Goal: Task Accomplishment & Management: Complete application form

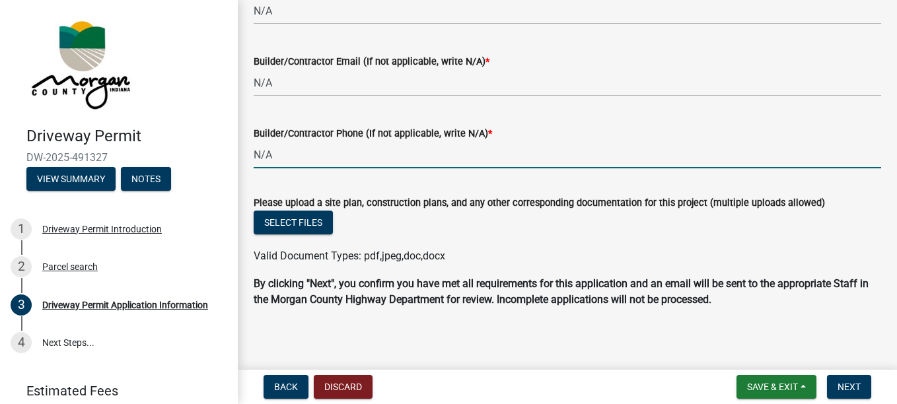
scroll to position [1563, 0]
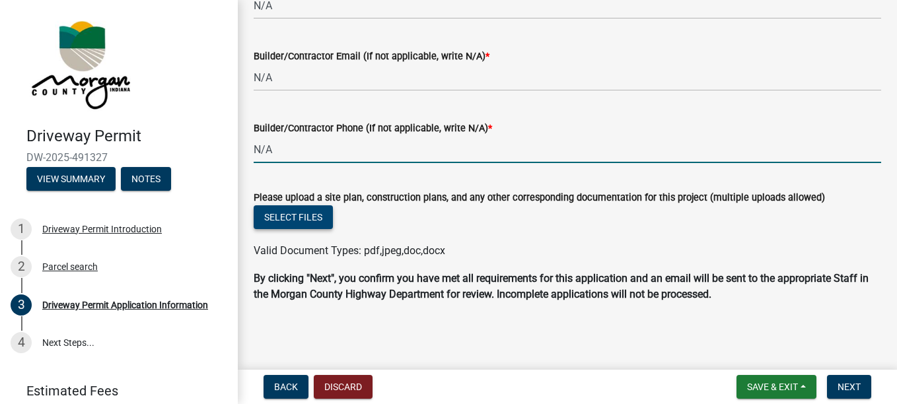
click at [307, 217] on button "Select files" at bounding box center [293, 217] width 79 height 24
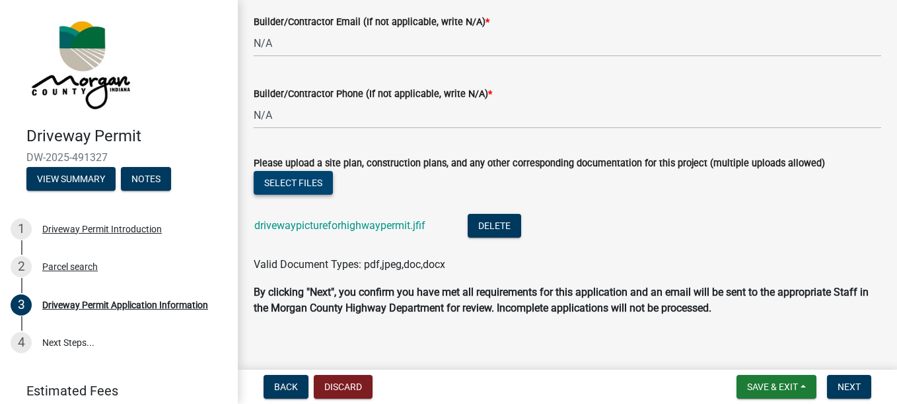
scroll to position [1611, 0]
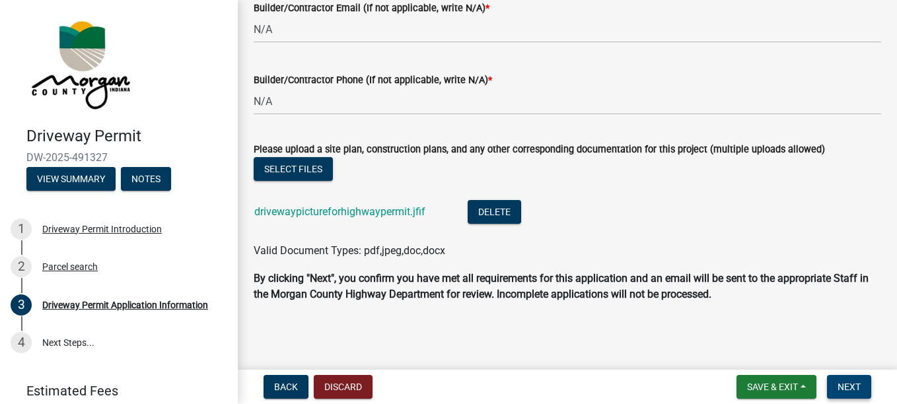
click at [842, 378] on button "Next" at bounding box center [849, 387] width 44 height 24
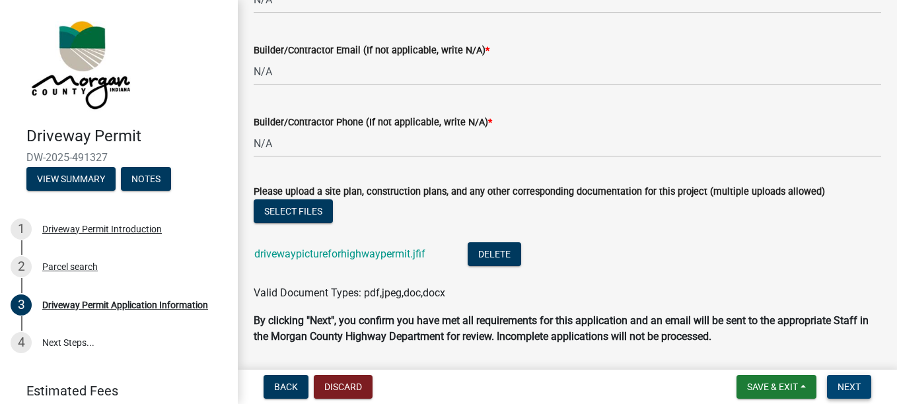
scroll to position [1653, 0]
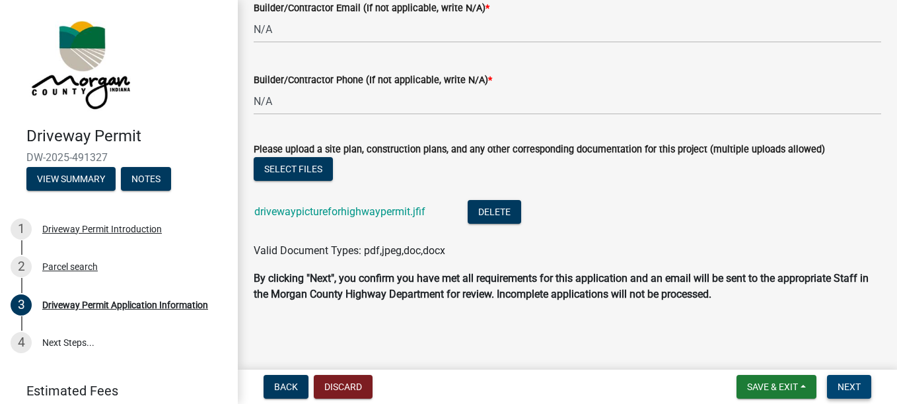
click at [858, 390] on span "Next" at bounding box center [848, 387] width 23 height 11
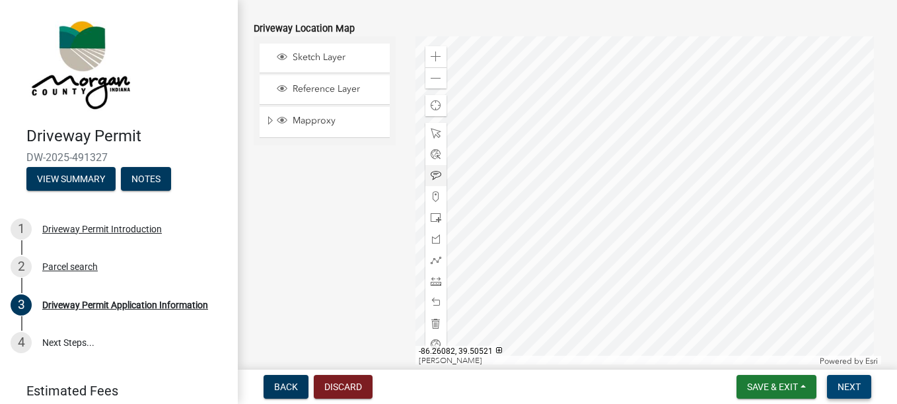
scroll to position [729, 0]
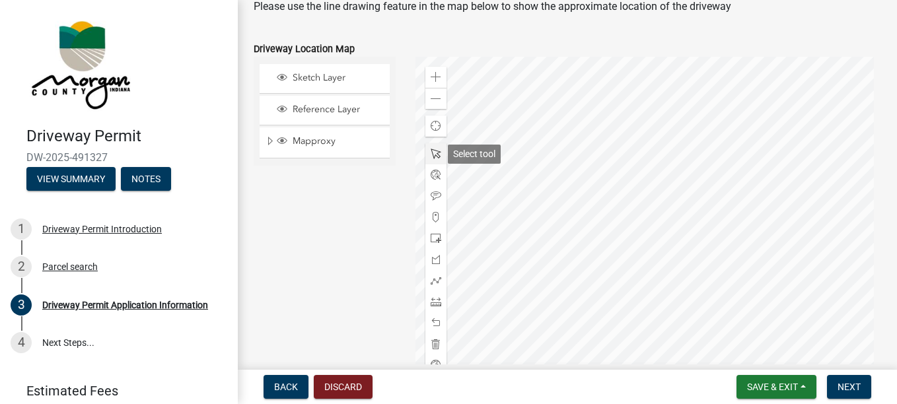
click at [432, 154] on span at bounding box center [435, 154] width 11 height 11
click at [434, 279] on span at bounding box center [435, 280] width 11 height 11
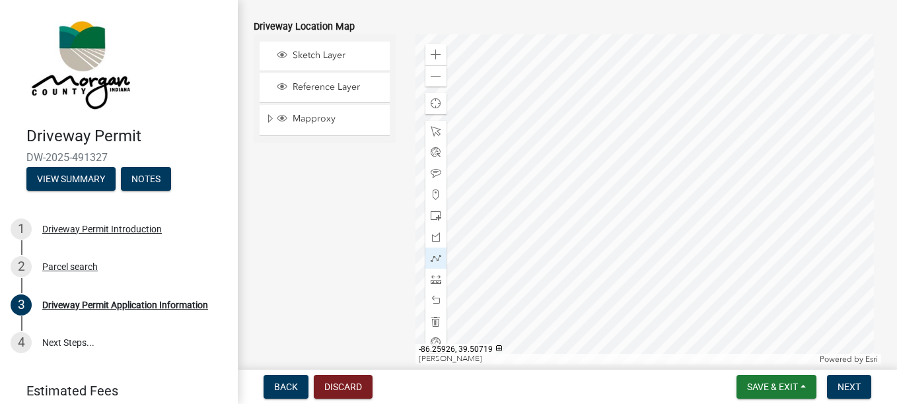
click at [700, 118] on div at bounding box center [647, 199] width 465 height 330
click at [697, 221] on div at bounding box center [647, 199] width 465 height 330
click at [432, 282] on span at bounding box center [435, 279] width 11 height 11
click at [689, 105] on div at bounding box center [647, 199] width 465 height 330
click at [432, 277] on span at bounding box center [435, 279] width 11 height 11
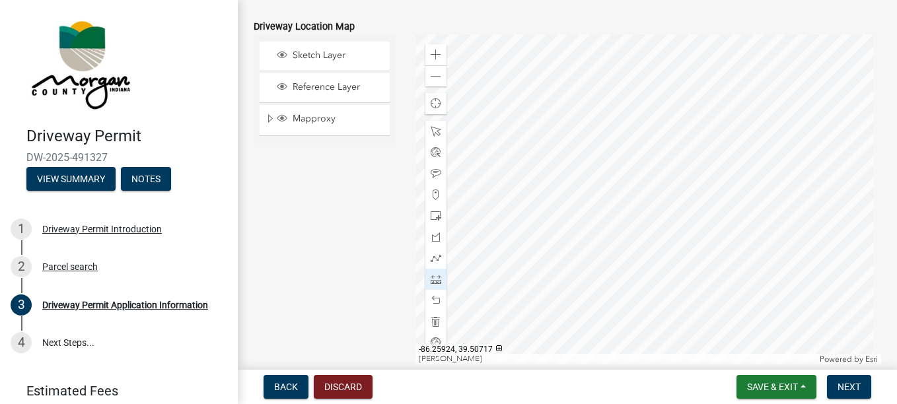
click at [691, 102] on div at bounding box center [647, 199] width 465 height 330
click at [693, 100] on div at bounding box center [647, 199] width 465 height 330
click at [688, 202] on div at bounding box center [647, 199] width 465 height 330
click at [691, 202] on div at bounding box center [647, 199] width 465 height 330
click at [698, 101] on div at bounding box center [647, 199] width 465 height 330
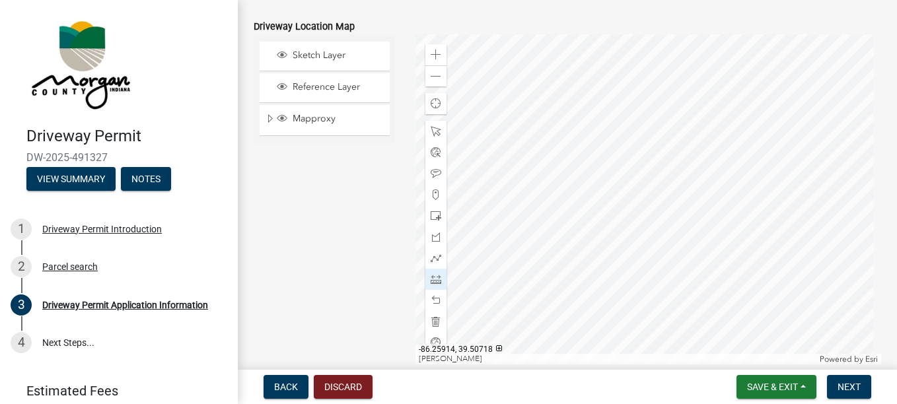
click at [696, 101] on div at bounding box center [647, 199] width 465 height 330
click at [691, 100] on div at bounding box center [647, 199] width 465 height 330
click at [689, 100] on div at bounding box center [647, 199] width 465 height 330
click at [432, 296] on span at bounding box center [435, 300] width 11 height 11
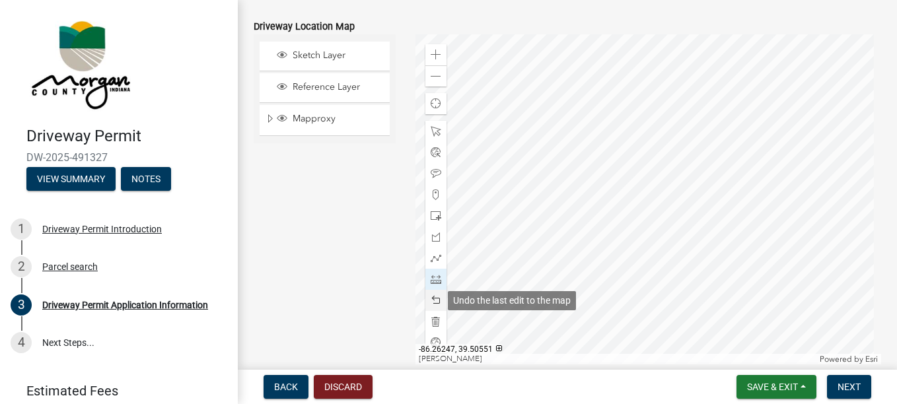
click at [432, 296] on span at bounding box center [435, 300] width 11 height 11
click at [432, 302] on span at bounding box center [435, 300] width 11 height 11
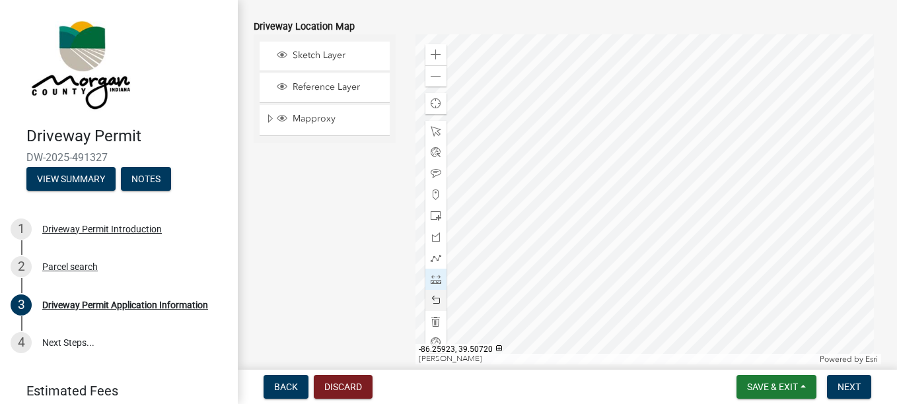
click at [689, 100] on div at bounding box center [647, 199] width 465 height 330
click at [693, 99] on div at bounding box center [647, 199] width 465 height 330
click at [681, 200] on div at bounding box center [647, 199] width 465 height 330
click at [431, 298] on span at bounding box center [435, 300] width 11 height 11
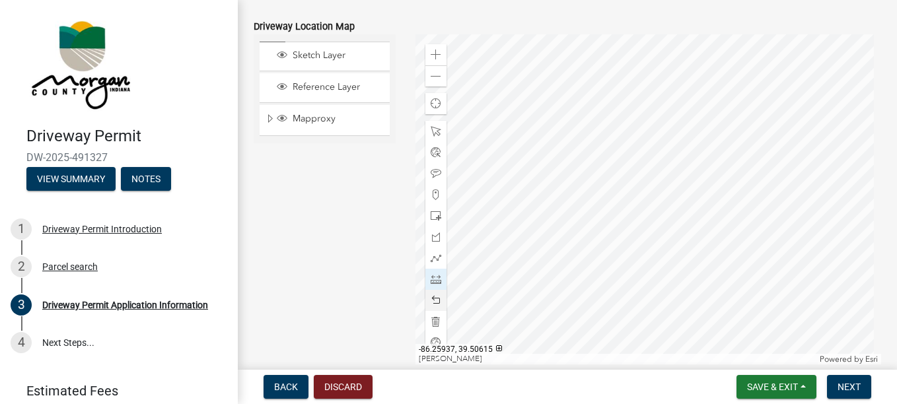
click at [679, 201] on div at bounding box center [647, 199] width 465 height 330
click at [682, 201] on div at bounding box center [647, 199] width 465 height 330
click at [695, 100] on div at bounding box center [647, 199] width 465 height 330
click at [434, 298] on span at bounding box center [435, 300] width 11 height 11
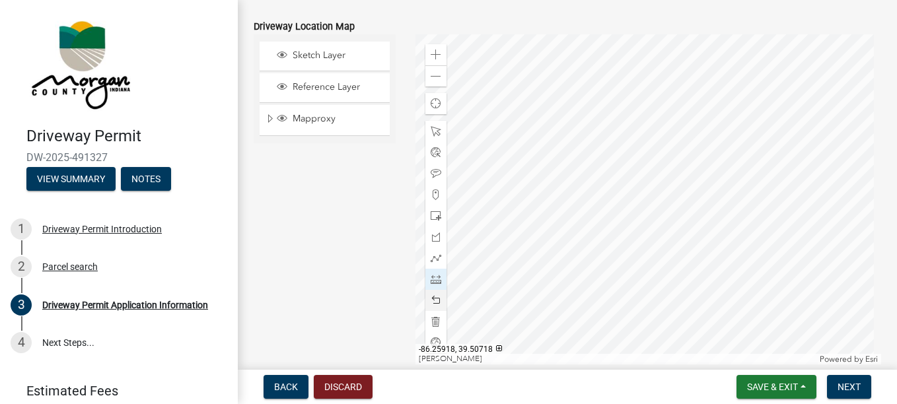
click at [693, 101] on div at bounding box center [647, 199] width 465 height 330
click at [436, 298] on span at bounding box center [435, 300] width 11 height 11
click at [694, 102] on div at bounding box center [647, 199] width 465 height 330
click at [689, 100] on div at bounding box center [647, 199] width 465 height 330
click at [690, 100] on div at bounding box center [647, 199] width 465 height 330
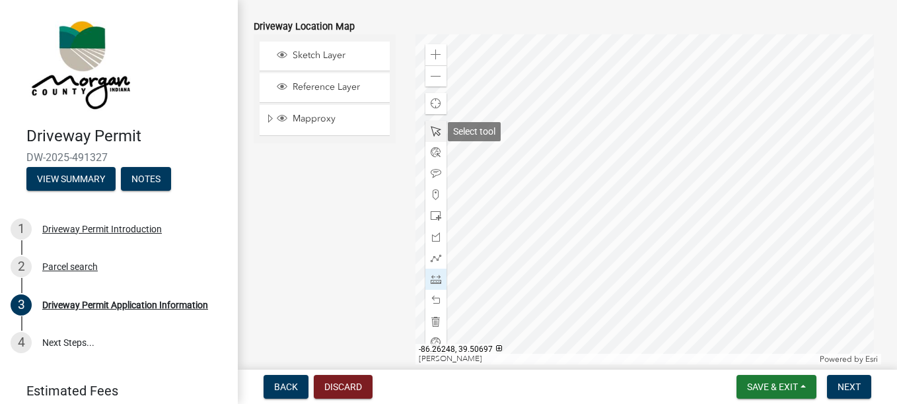
click at [430, 126] on span at bounding box center [435, 131] width 11 height 11
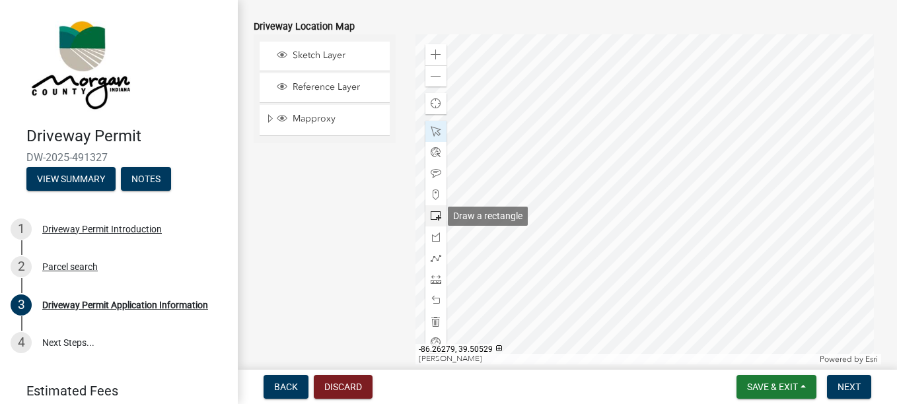
click at [430, 220] on span at bounding box center [435, 216] width 11 height 11
click at [692, 232] on div at bounding box center [647, 199] width 465 height 330
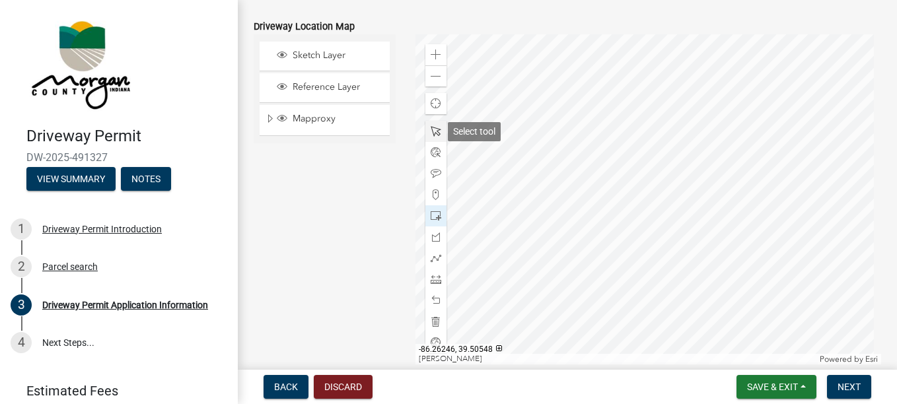
click at [433, 133] on span at bounding box center [435, 131] width 11 height 11
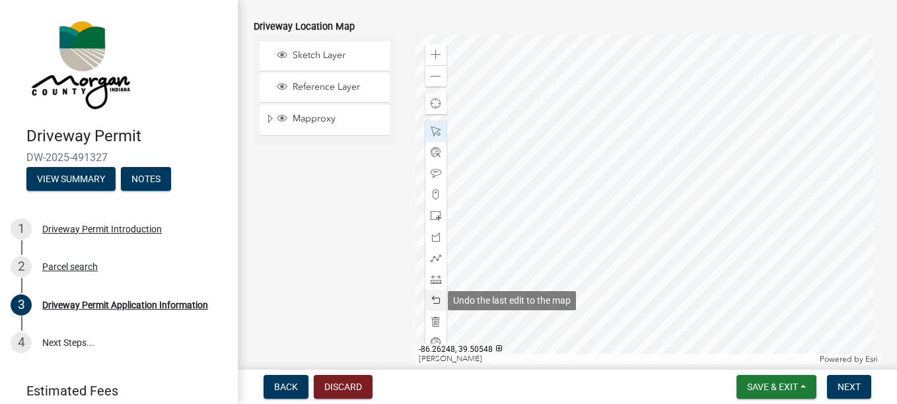
click at [436, 300] on span at bounding box center [435, 300] width 11 height 11
click at [687, 112] on div at bounding box center [647, 199] width 465 height 330
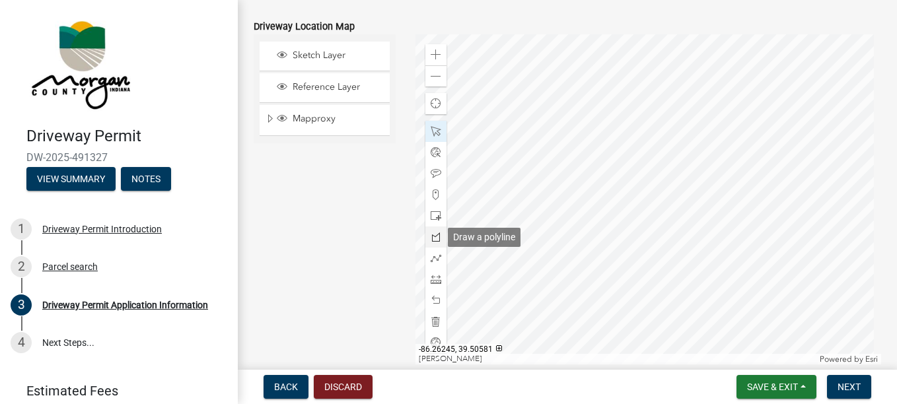
click at [430, 238] on span at bounding box center [435, 237] width 11 height 11
click at [683, 91] on div at bounding box center [647, 199] width 465 height 330
click at [681, 75] on div at bounding box center [647, 199] width 465 height 330
click at [681, 71] on div at bounding box center [647, 199] width 465 height 330
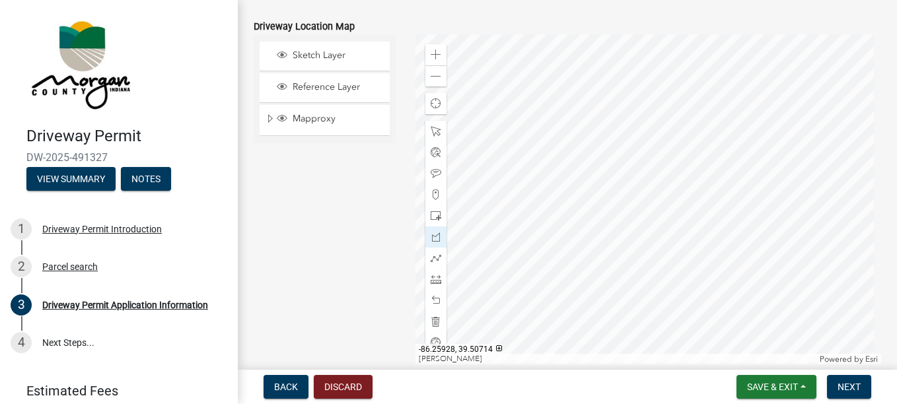
click at [686, 66] on div at bounding box center [647, 199] width 465 height 330
click at [679, 166] on div at bounding box center [647, 199] width 465 height 330
click at [685, 166] on div at bounding box center [647, 199] width 465 height 330
click at [693, 61] on div at bounding box center [647, 199] width 465 height 330
click at [687, 62] on div at bounding box center [647, 199] width 465 height 330
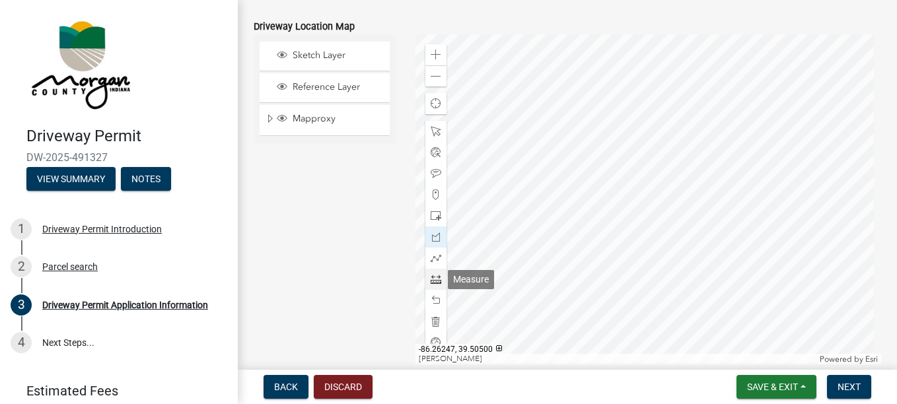
click at [434, 283] on span at bounding box center [435, 279] width 11 height 11
click at [679, 169] on div at bounding box center [647, 199] width 465 height 330
click at [680, 172] on div at bounding box center [647, 199] width 465 height 330
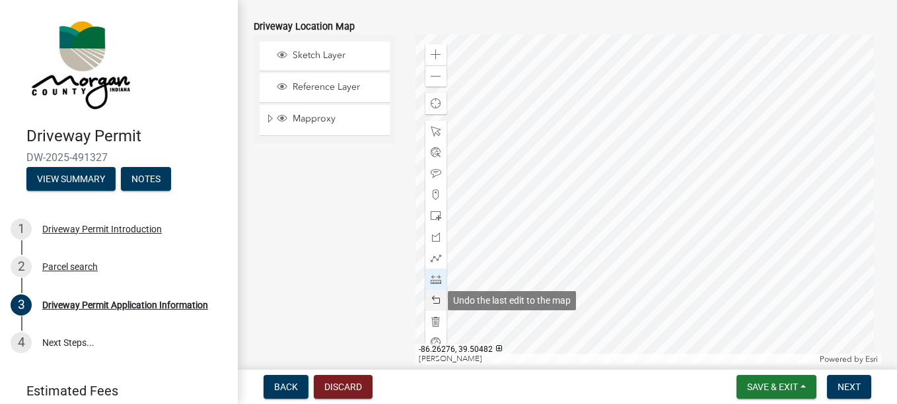
click at [432, 296] on span at bounding box center [435, 300] width 11 height 11
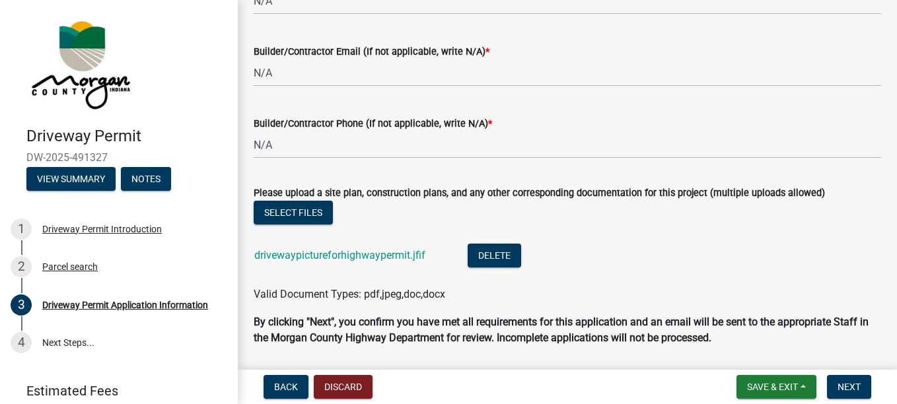
scroll to position [1653, 0]
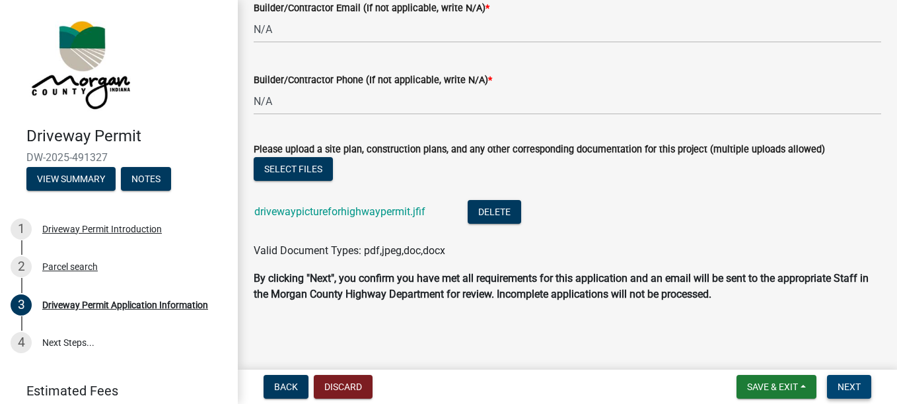
click at [853, 386] on span "Next" at bounding box center [848, 387] width 23 height 11
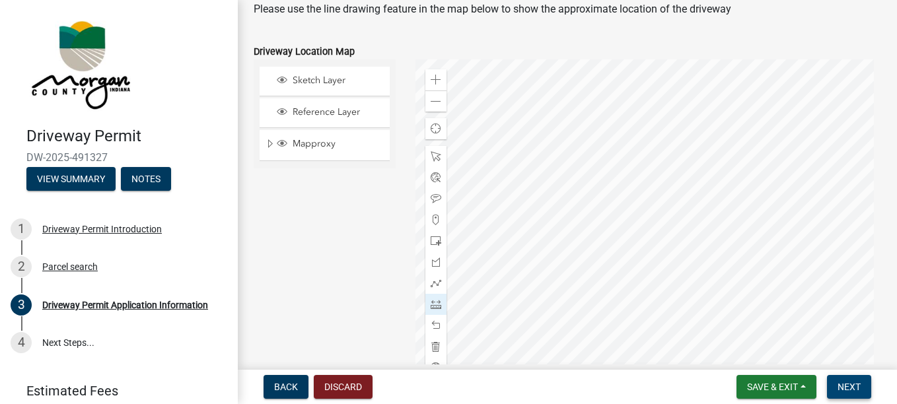
scroll to position [695, 0]
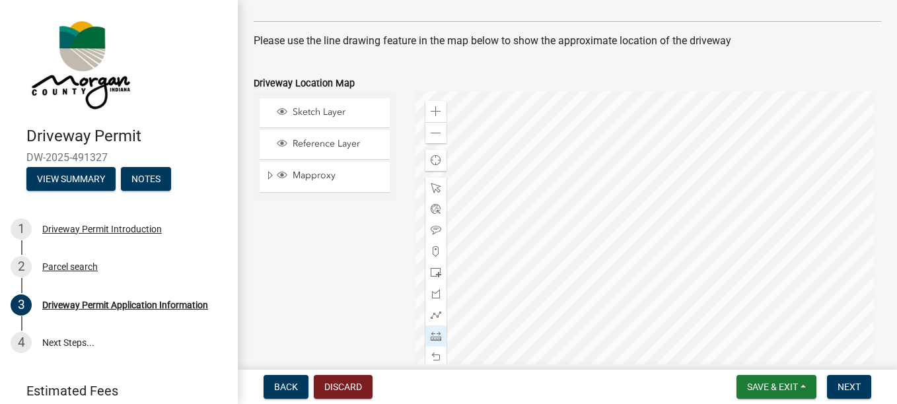
click at [689, 124] on div at bounding box center [647, 256] width 465 height 330
click at [689, 125] on div at bounding box center [647, 256] width 465 height 330
click at [688, 126] on div at bounding box center [647, 256] width 465 height 330
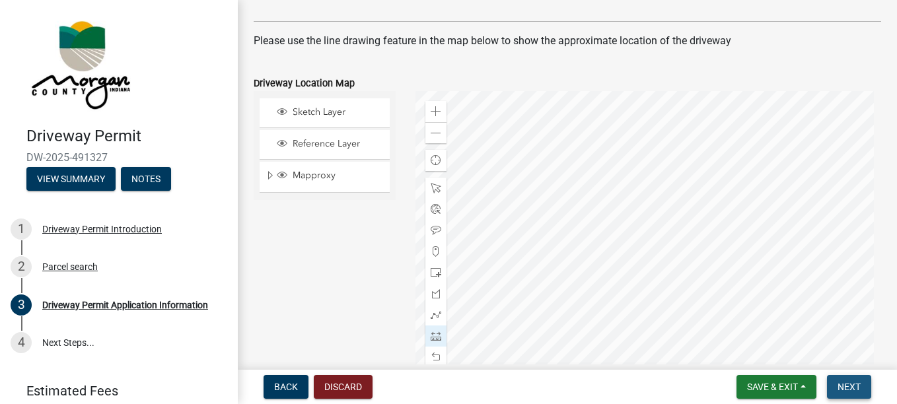
click at [848, 384] on span "Next" at bounding box center [848, 387] width 23 height 11
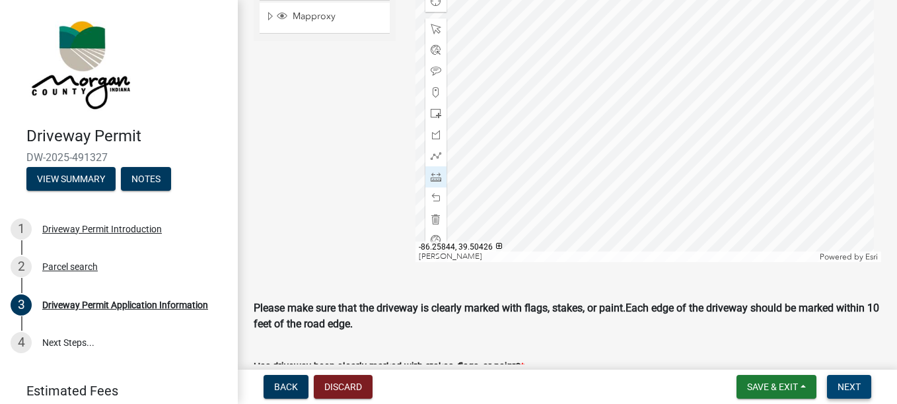
scroll to position [893, 0]
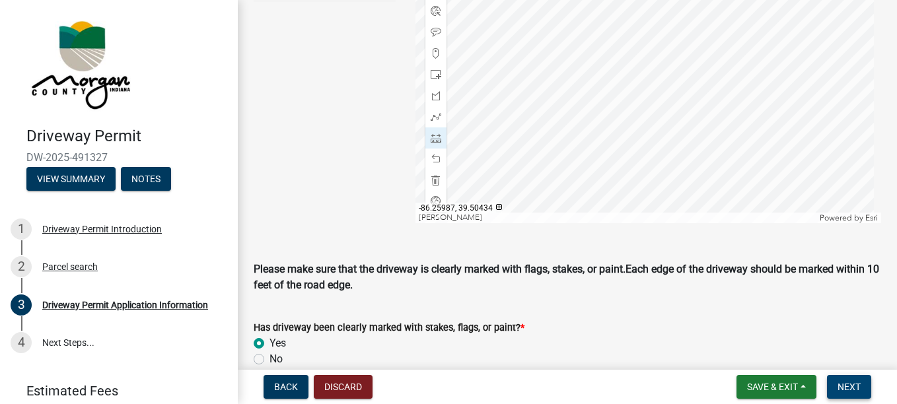
click at [845, 382] on span "Next" at bounding box center [848, 387] width 23 height 11
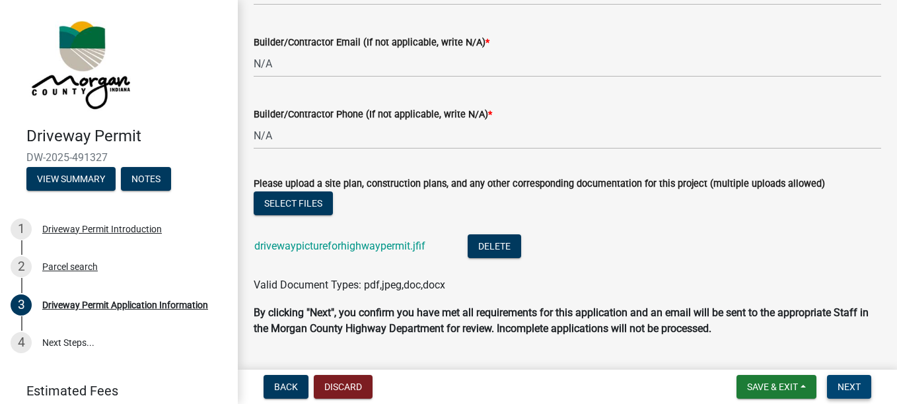
scroll to position [1653, 0]
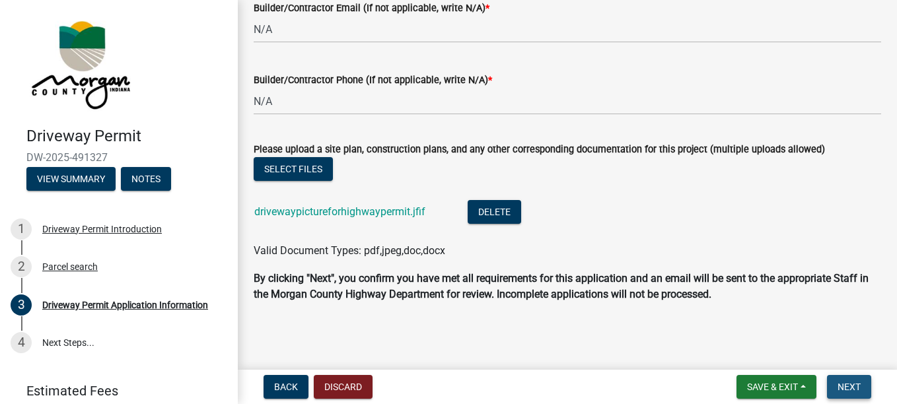
click at [856, 383] on span "Next" at bounding box center [848, 387] width 23 height 11
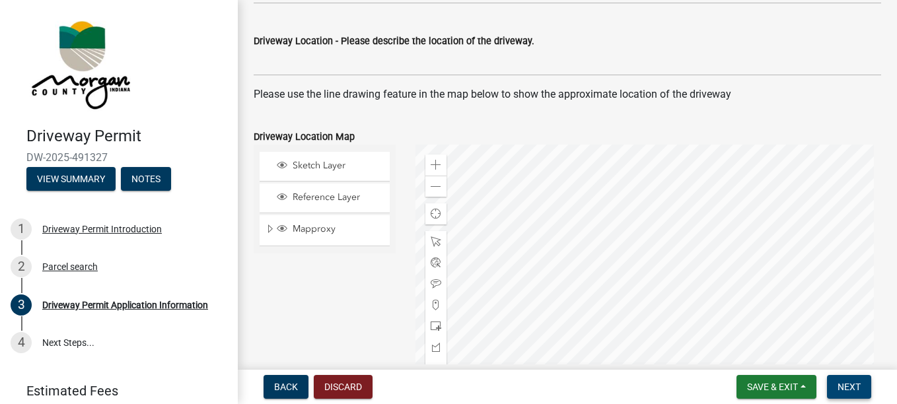
scroll to position [663, 0]
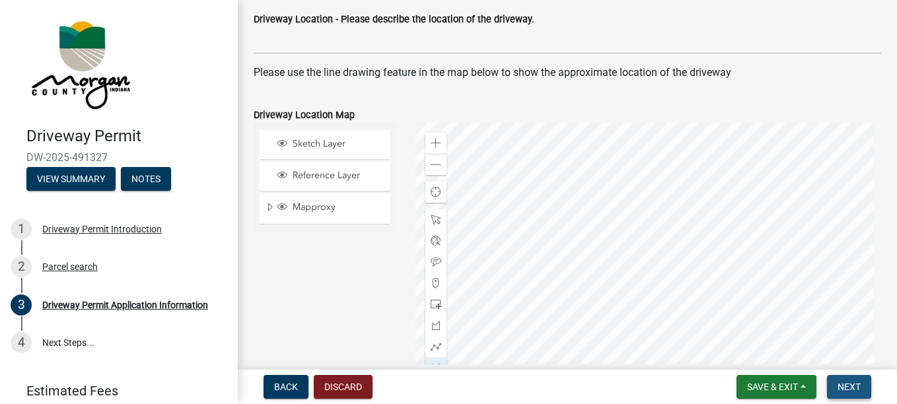
click at [849, 386] on span "Next" at bounding box center [848, 387] width 23 height 11
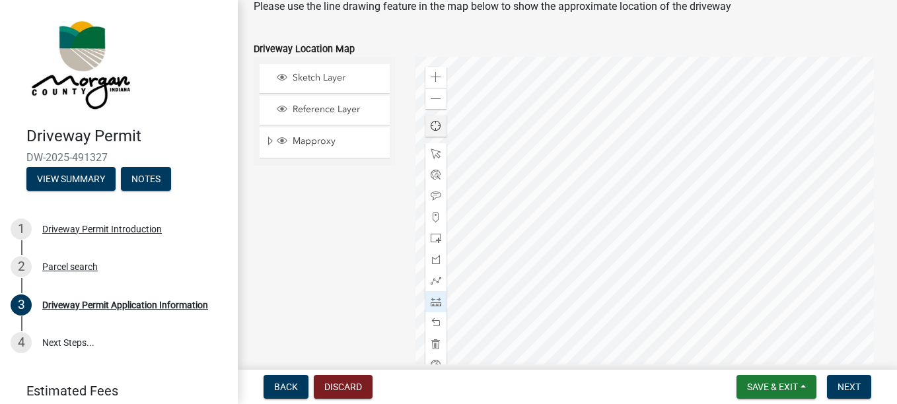
click at [432, 124] on span "Find my location" at bounding box center [435, 126] width 11 height 11
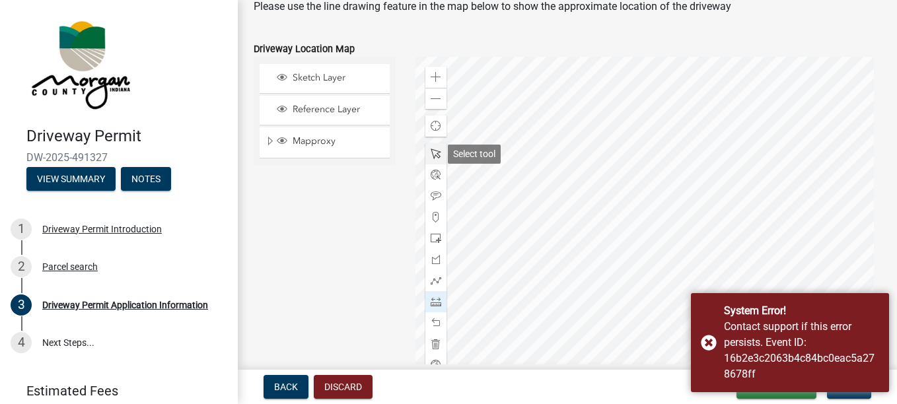
click at [430, 153] on span at bounding box center [435, 154] width 11 height 11
click at [687, 88] on div at bounding box center [647, 222] width 465 height 330
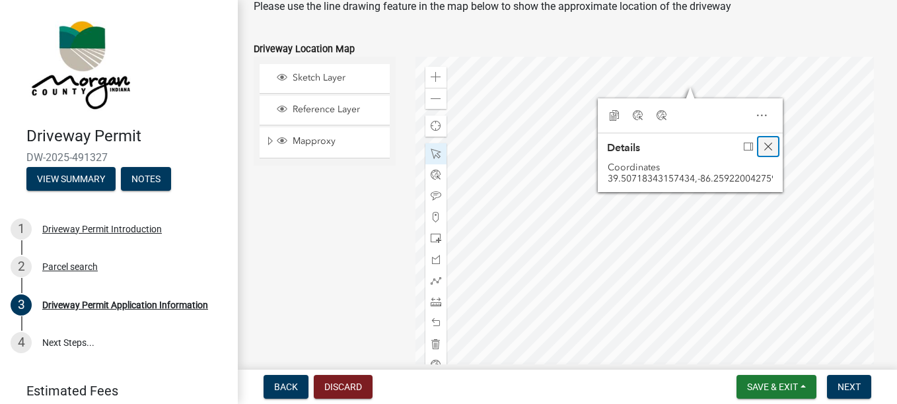
click at [766, 146] on span "Close" at bounding box center [768, 146] width 11 height 11
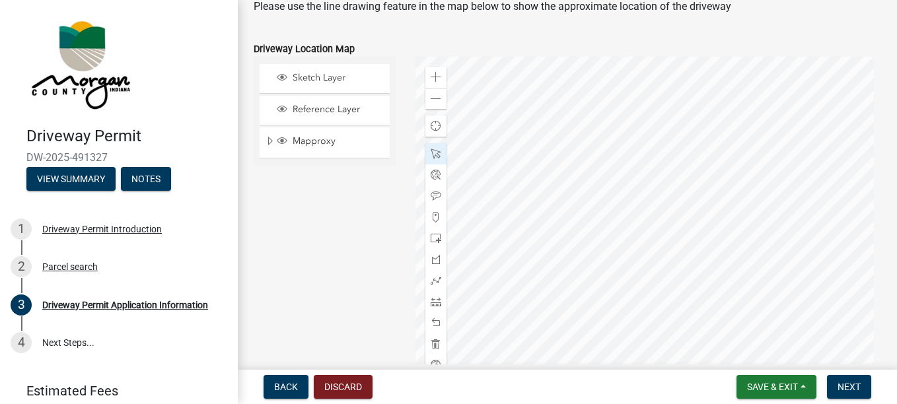
scroll to position [751, 0]
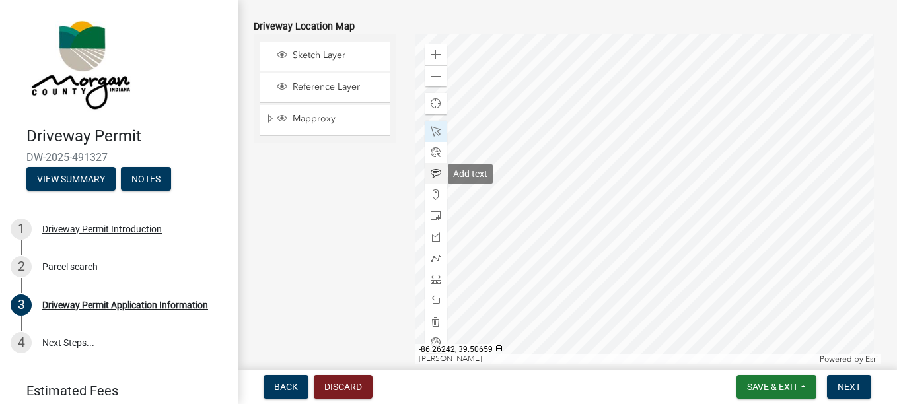
click at [433, 172] on span at bounding box center [435, 173] width 11 height 11
click at [707, 110] on div at bounding box center [647, 199] width 465 height 330
click at [705, 100] on div at bounding box center [647, 199] width 465 height 330
click at [723, 93] on div at bounding box center [647, 199] width 465 height 330
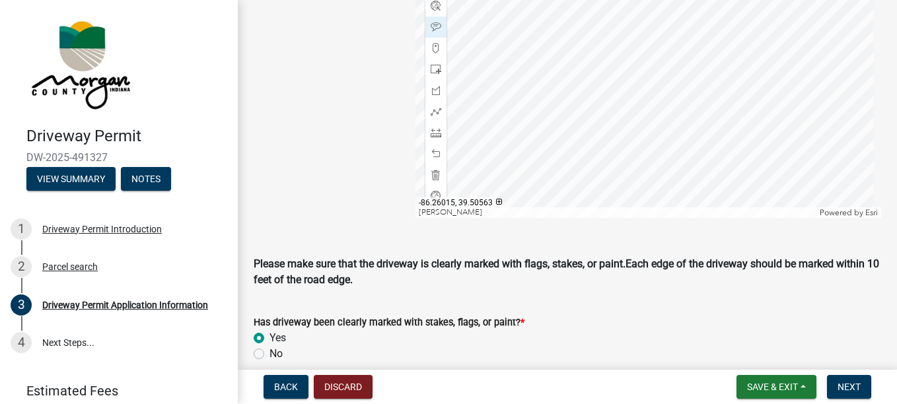
scroll to position [949, 0]
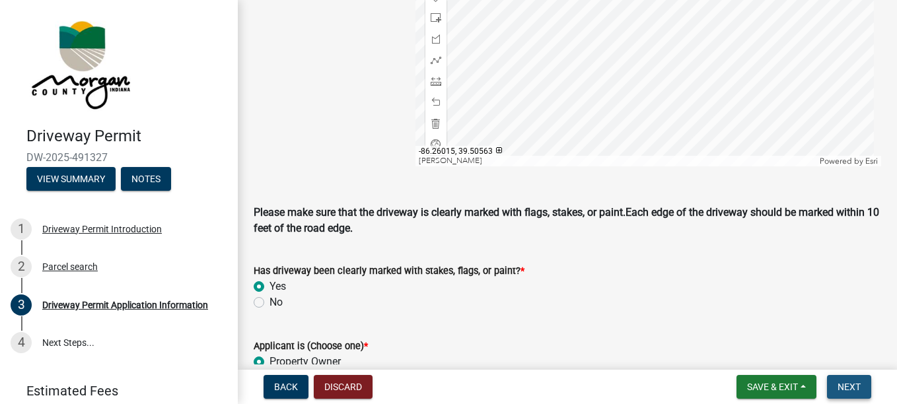
click at [861, 386] on button "Next" at bounding box center [849, 387] width 44 height 24
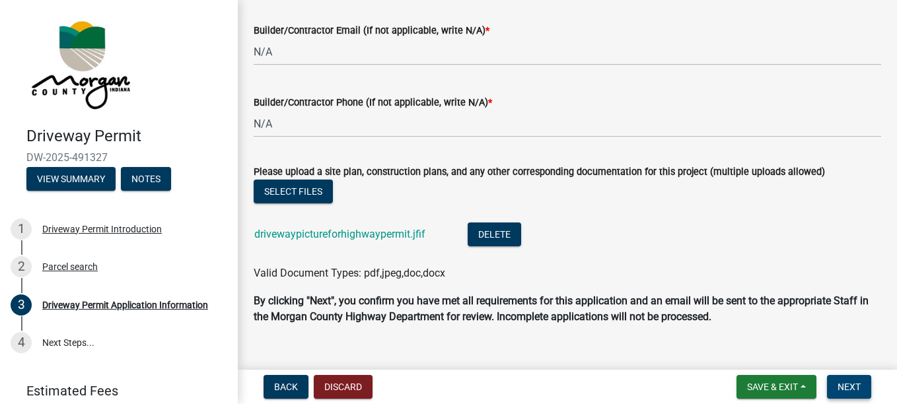
scroll to position [1653, 0]
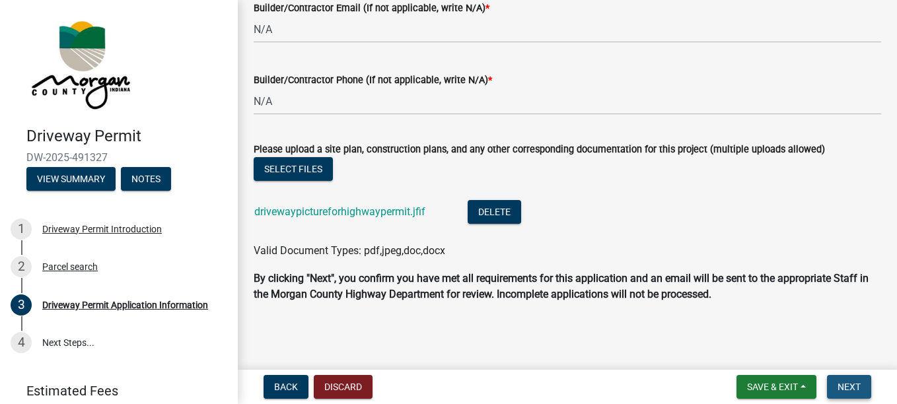
click at [847, 382] on span "Next" at bounding box center [848, 387] width 23 height 11
click at [776, 386] on span "Save & Exit" at bounding box center [772, 387] width 51 height 11
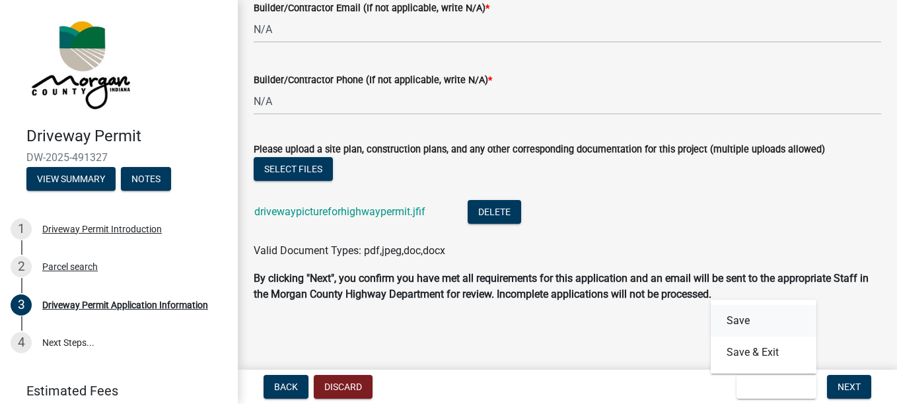
click at [757, 320] on button "Save" at bounding box center [763, 321] width 106 height 32
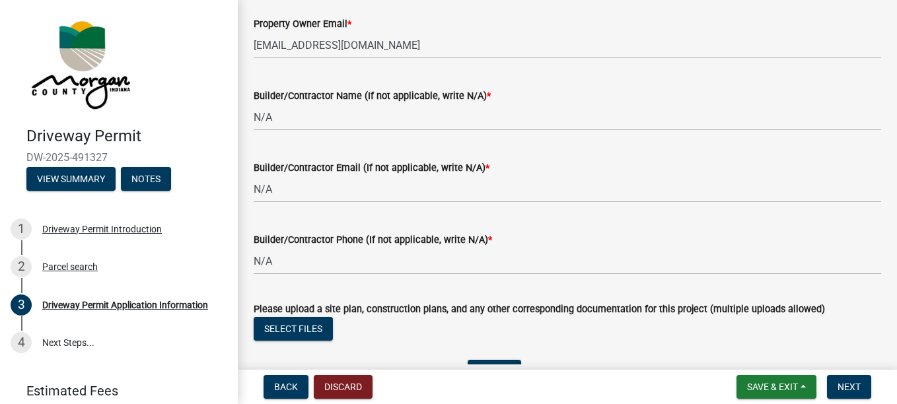
scroll to position [1518, 0]
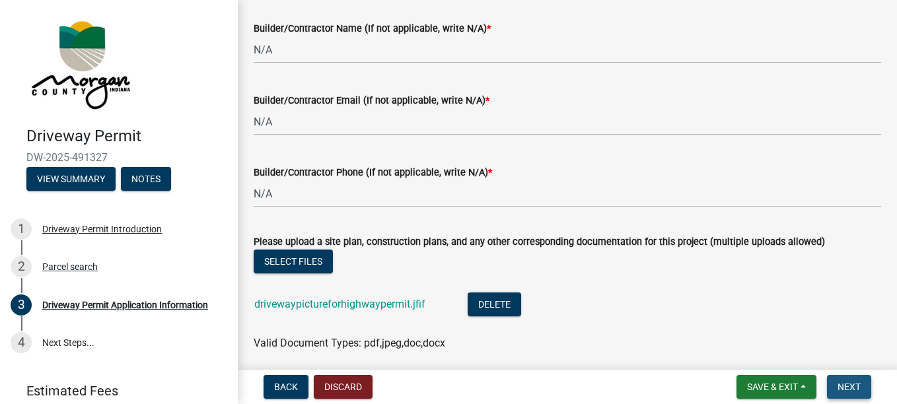
click at [847, 385] on span "Next" at bounding box center [848, 387] width 23 height 11
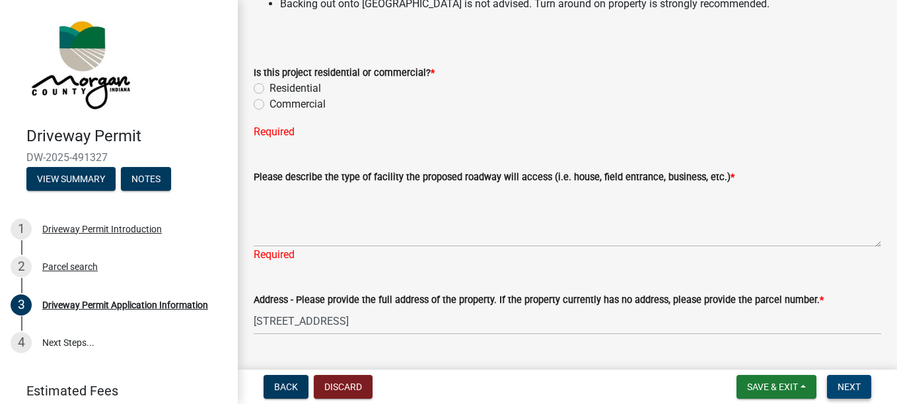
scroll to position [330, 0]
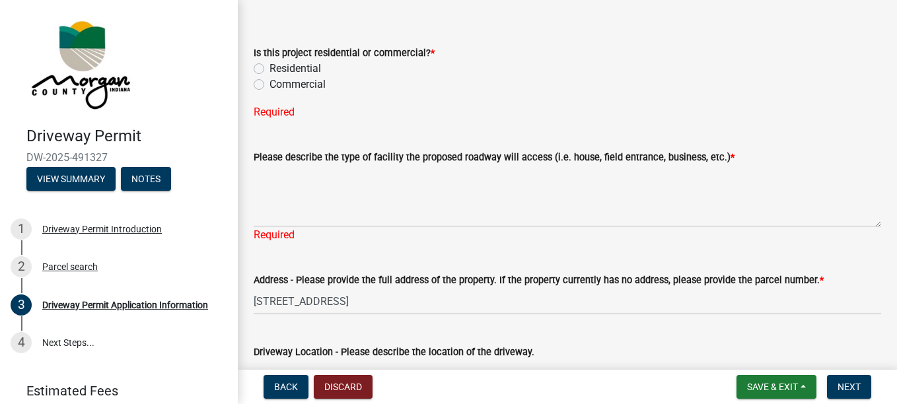
click at [269, 67] on label "Residential" at bounding box center [294, 69] width 51 height 16
click at [269, 67] on input "Residential" at bounding box center [273, 65] width 9 height 9
radio input "true"
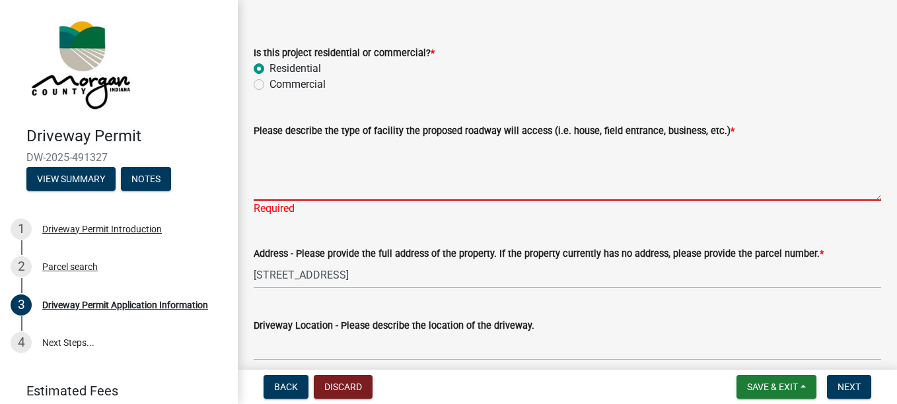
click at [325, 179] on textarea "Please describe the type of facility the proposed roadway will access (i.e. hou…" at bounding box center [567, 170] width 627 height 62
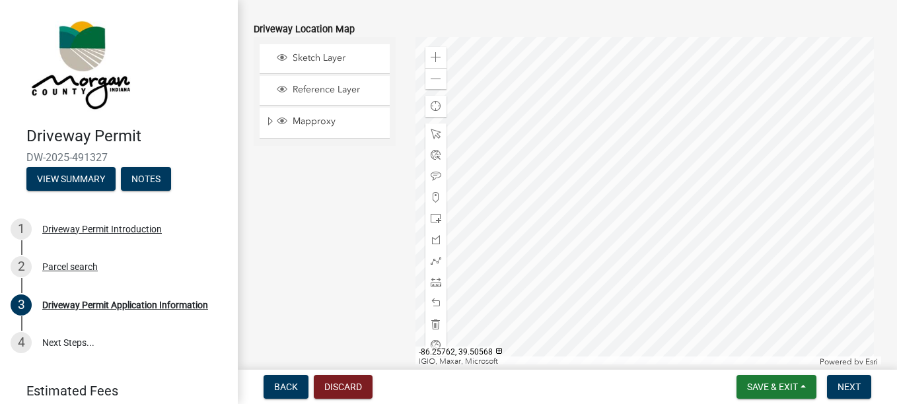
scroll to position [726, 0]
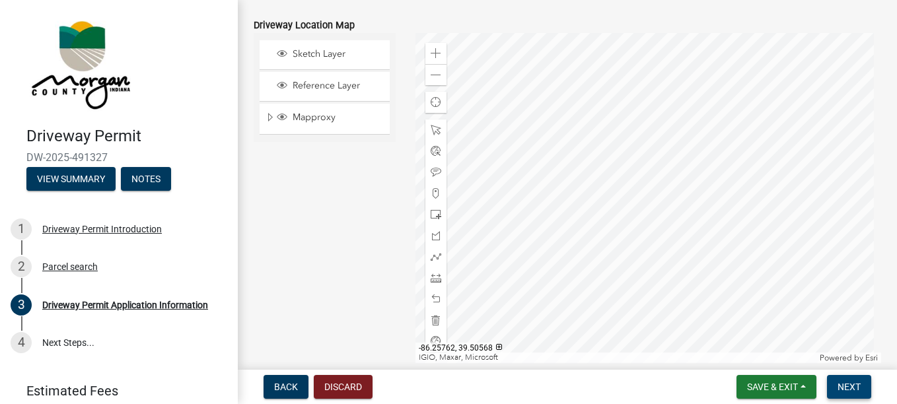
type textarea "House"
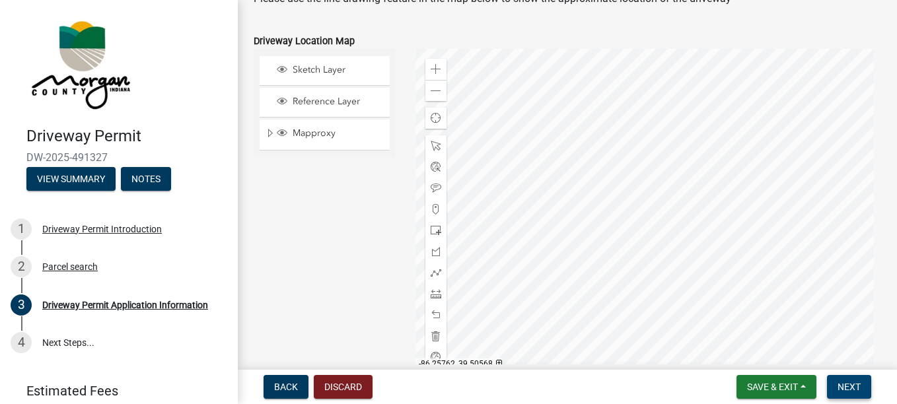
click at [850, 382] on span "Next" at bounding box center [848, 387] width 23 height 11
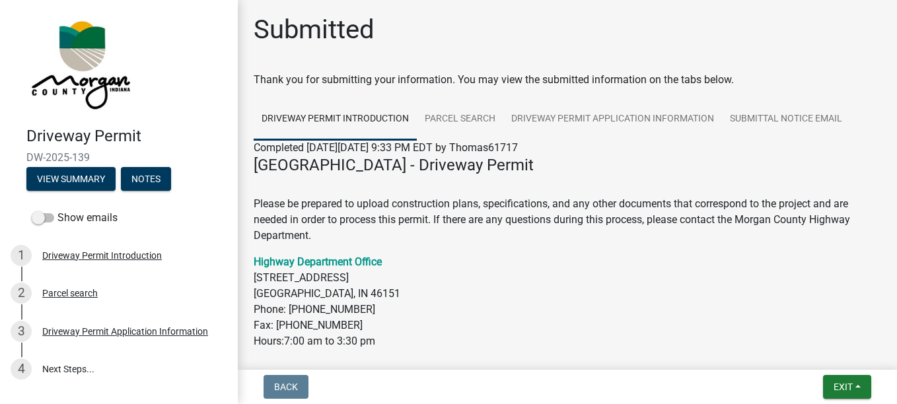
scroll to position [0, 0]
